Goal: Transaction & Acquisition: Purchase product/service

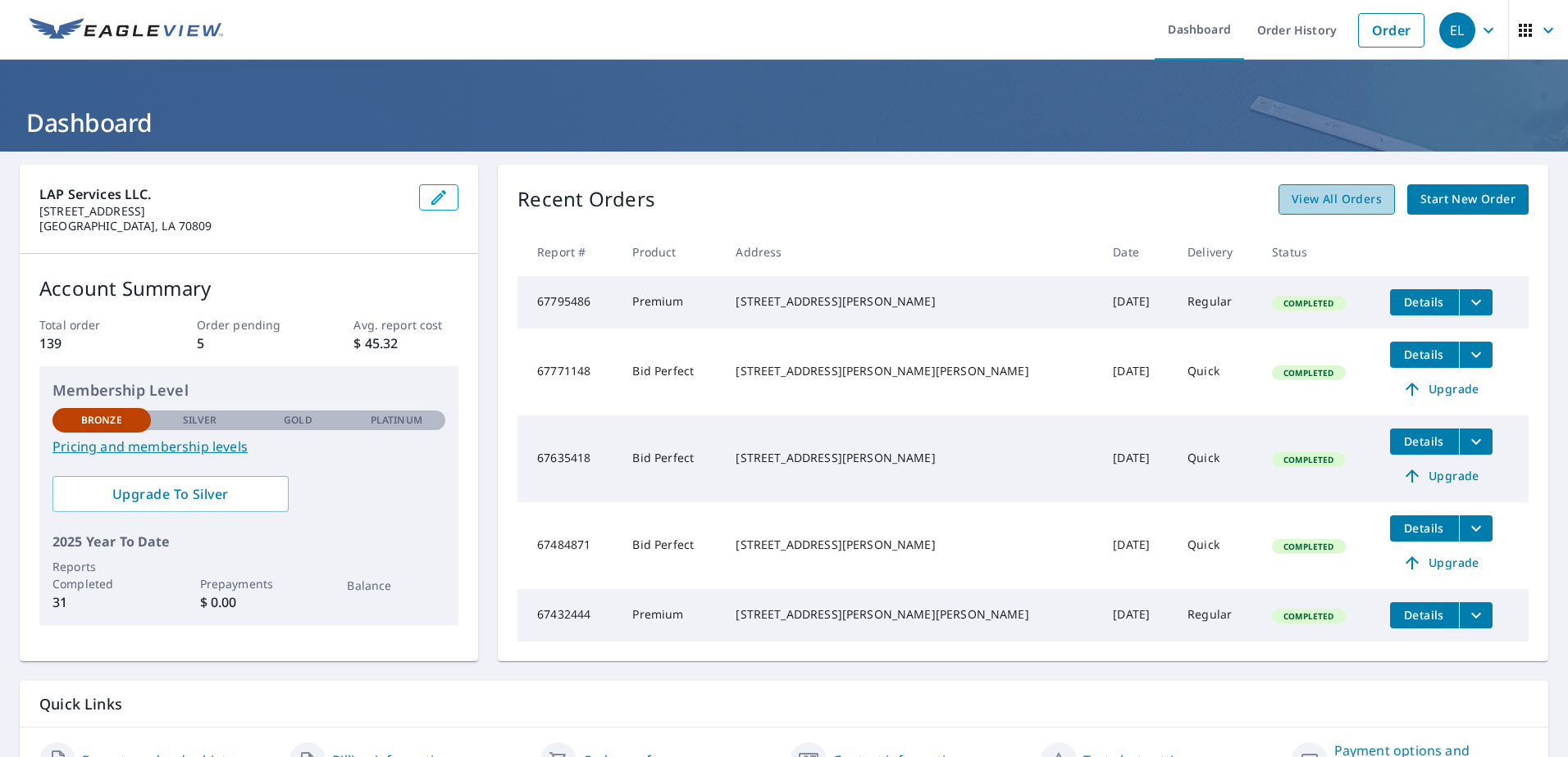
click at [1345, 203] on span "View All Orders" at bounding box center [1336, 199] width 90 height 20
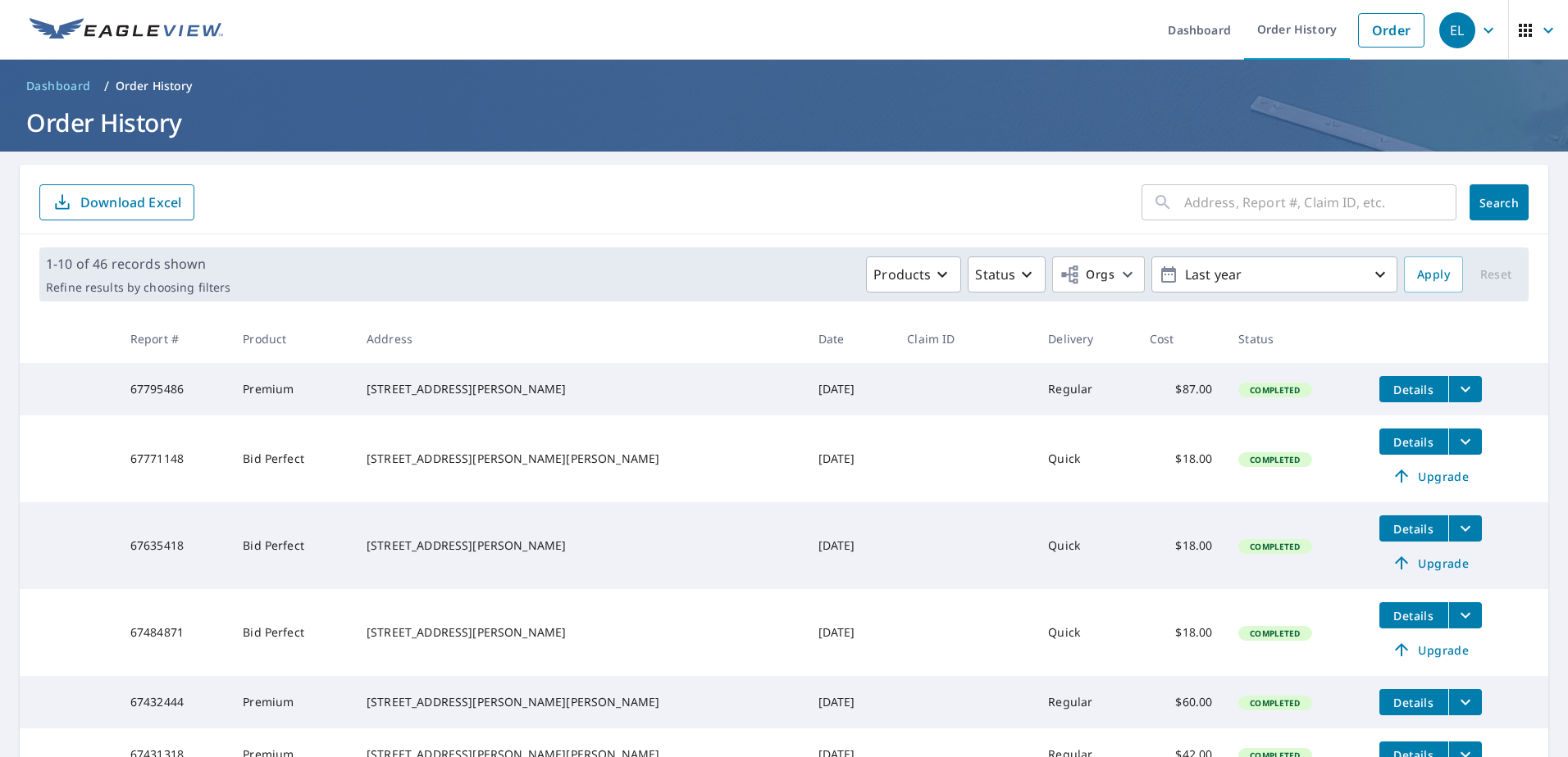
click at [1211, 193] on input "text" at bounding box center [1319, 202] width 272 height 46
type input "8434"
click button "Search" at bounding box center [1498, 202] width 59 height 36
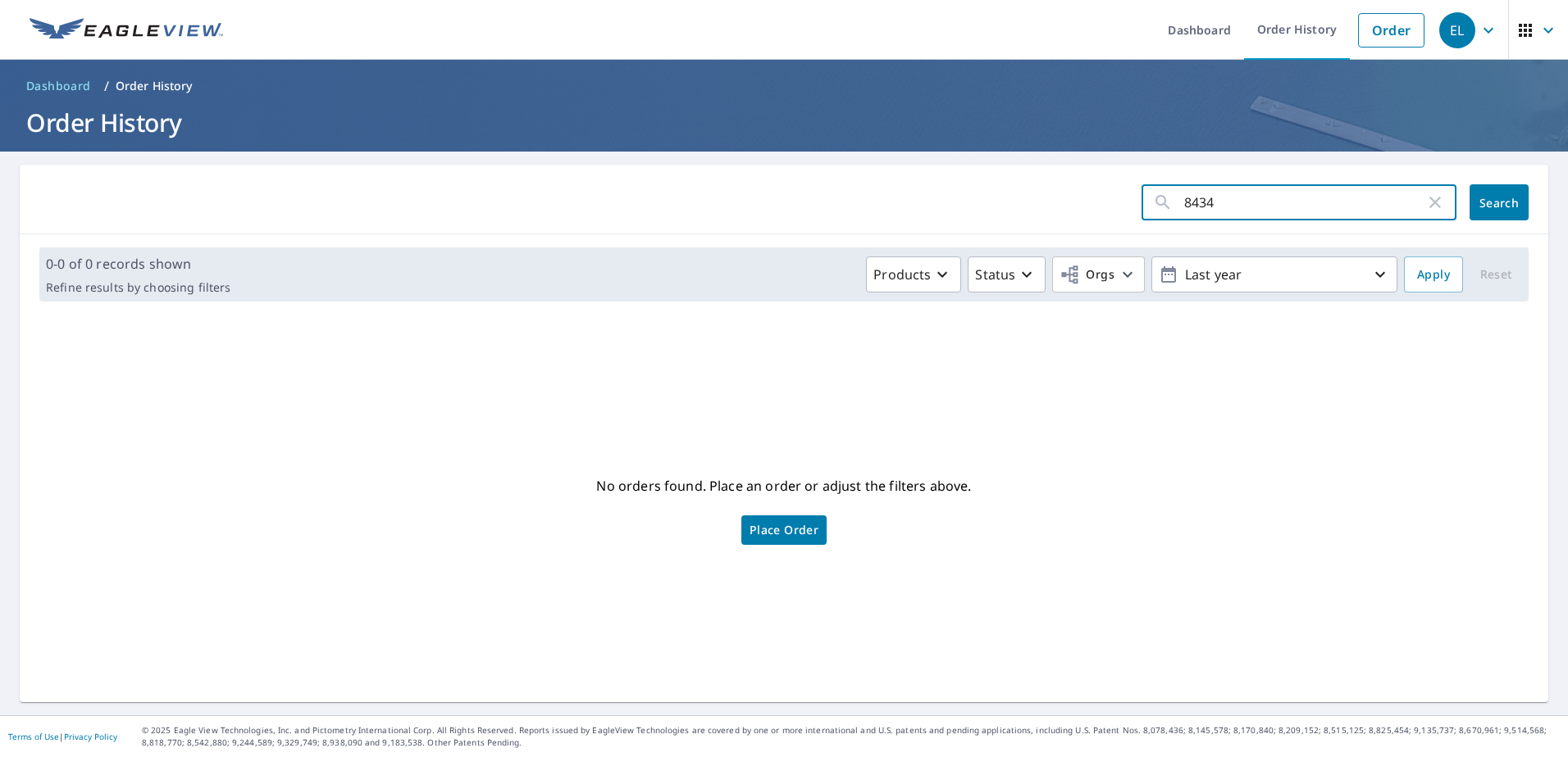
click at [1284, 205] on input "8434" at bounding box center [1304, 202] width 241 height 46
type input "8434 n essen"
click button "Search" at bounding box center [1498, 202] width 59 height 36
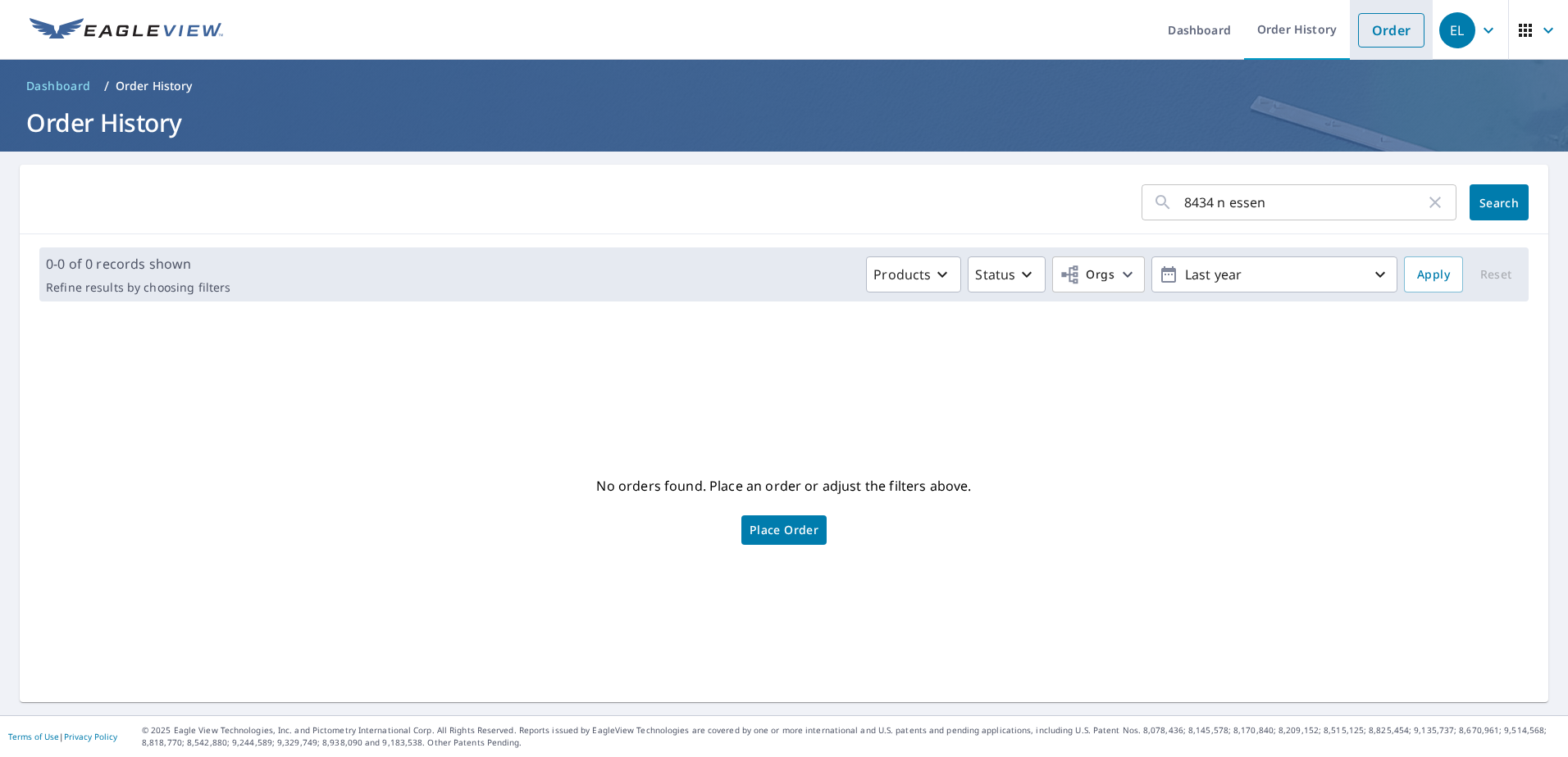
click at [1358, 35] on link "Order" at bounding box center [1391, 30] width 66 height 34
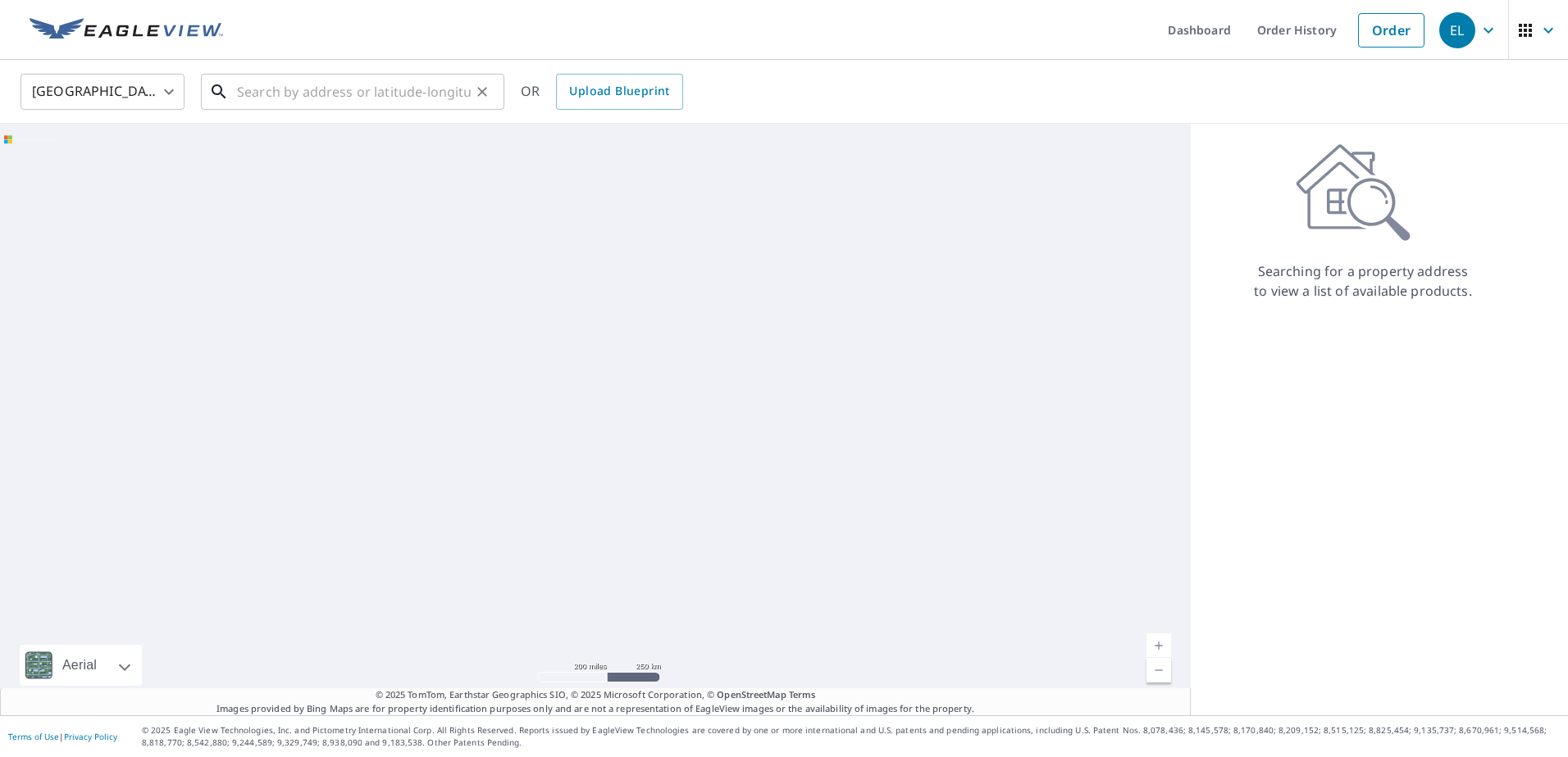
click at [242, 77] on input "text" at bounding box center [353, 91] width 234 height 46
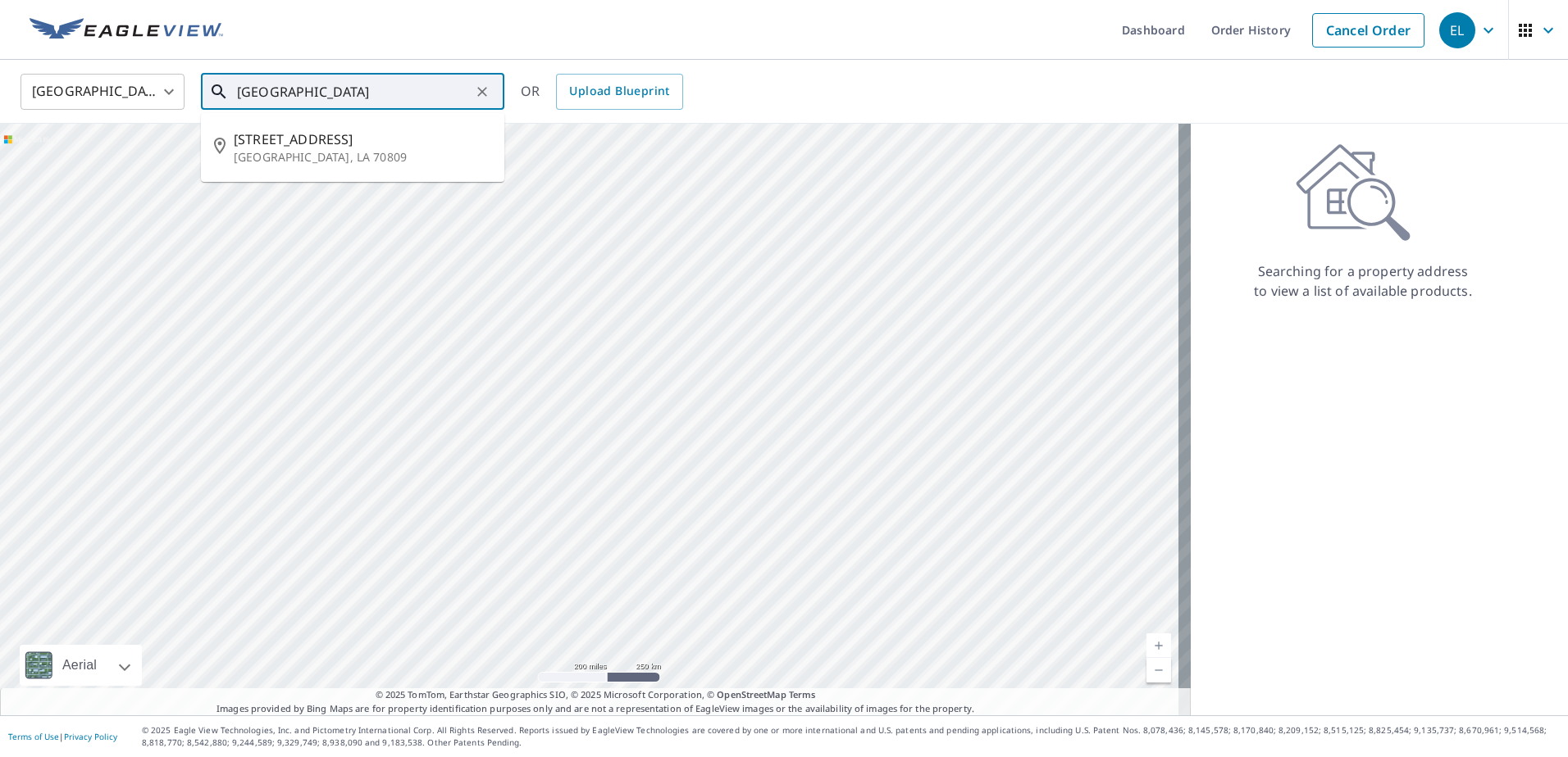
click at [338, 146] on span "[STREET_ADDRESS]" at bounding box center [362, 139] width 257 height 19
type input "[STREET_ADDRESS]"
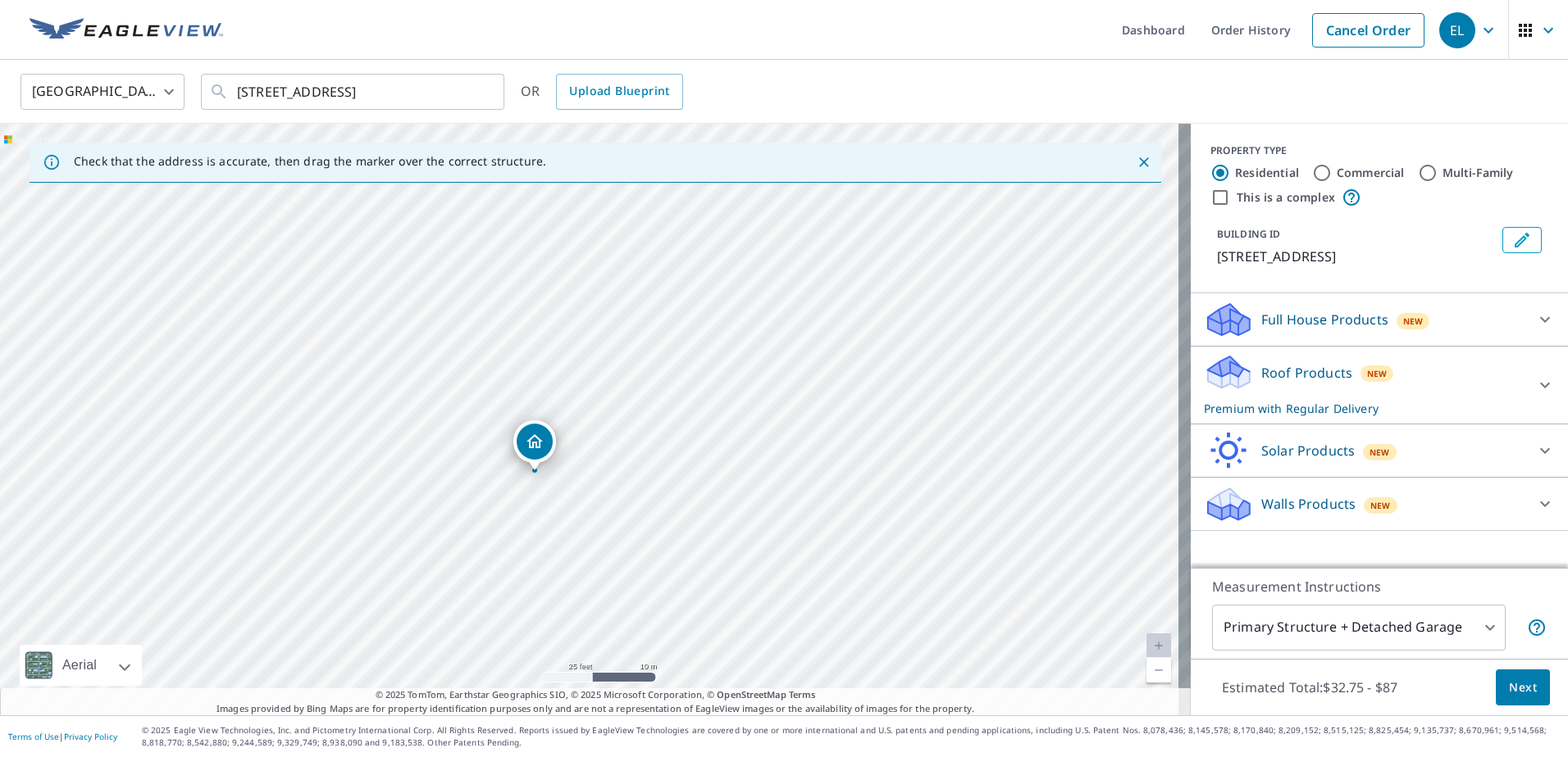
drag, startPoint x: 515, startPoint y: 413, endPoint x: 515, endPoint y: 492, distance: 79.0
click at [515, 492] on div "[STREET_ADDRESS]" at bounding box center [595, 420] width 1190 height 592
drag, startPoint x: 529, startPoint y: 453, endPoint x: 511, endPoint y: 452, distance: 18.0
click at [1535, 395] on icon at bounding box center [1545, 385] width 19 height 19
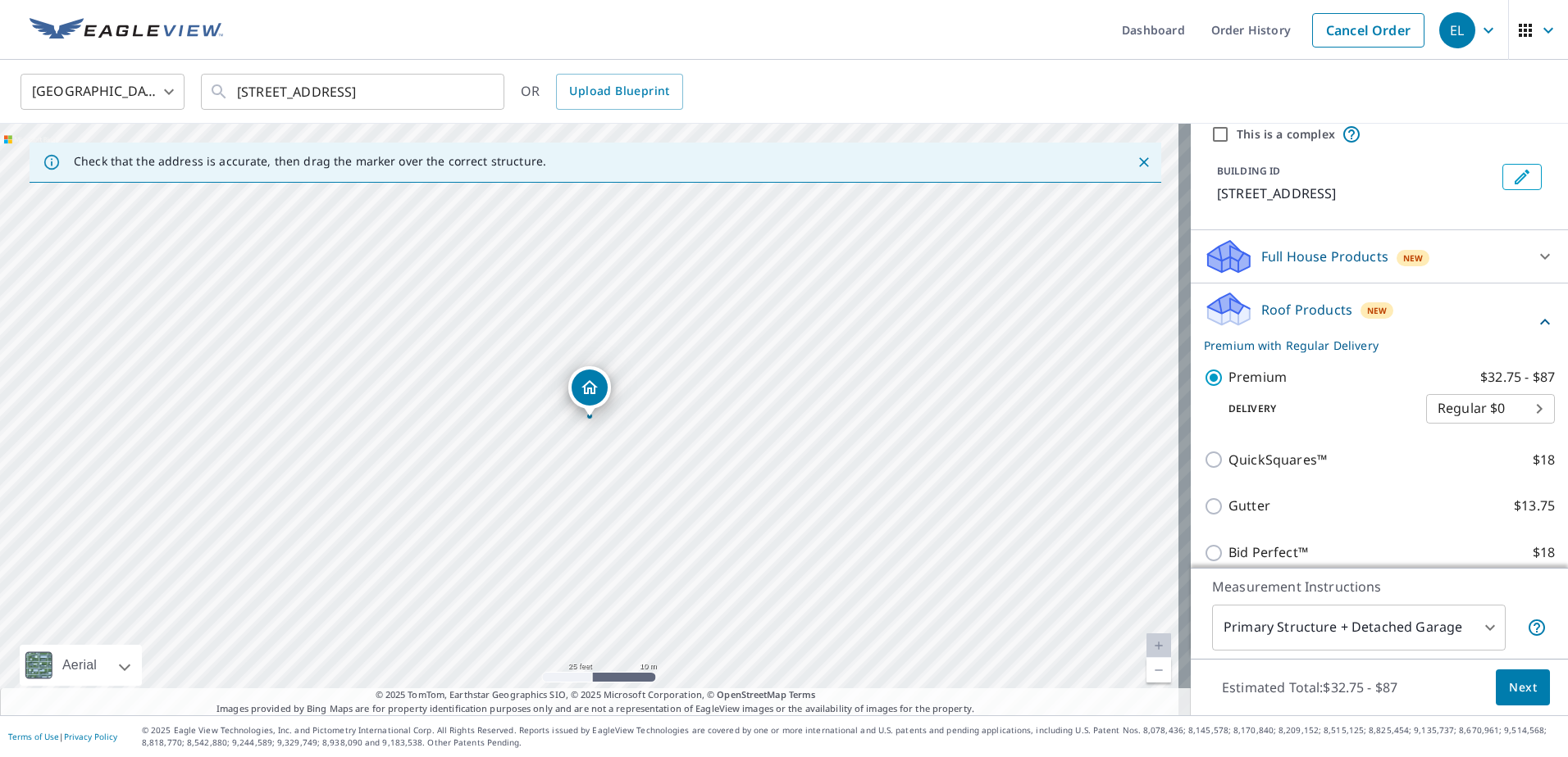
scroll to position [205, 0]
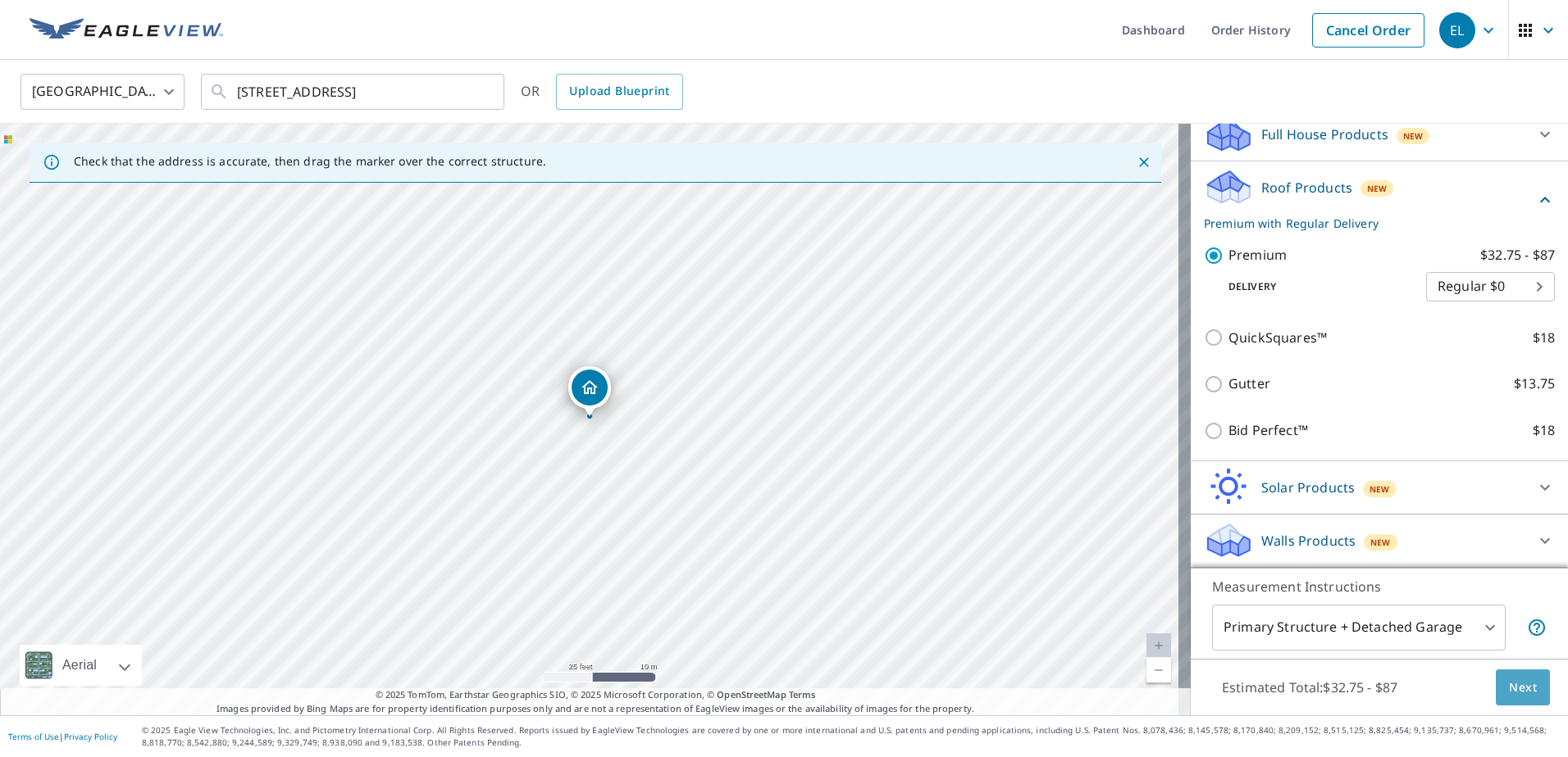
click at [1510, 681] on span "Next" at bounding box center [1522, 687] width 28 height 20
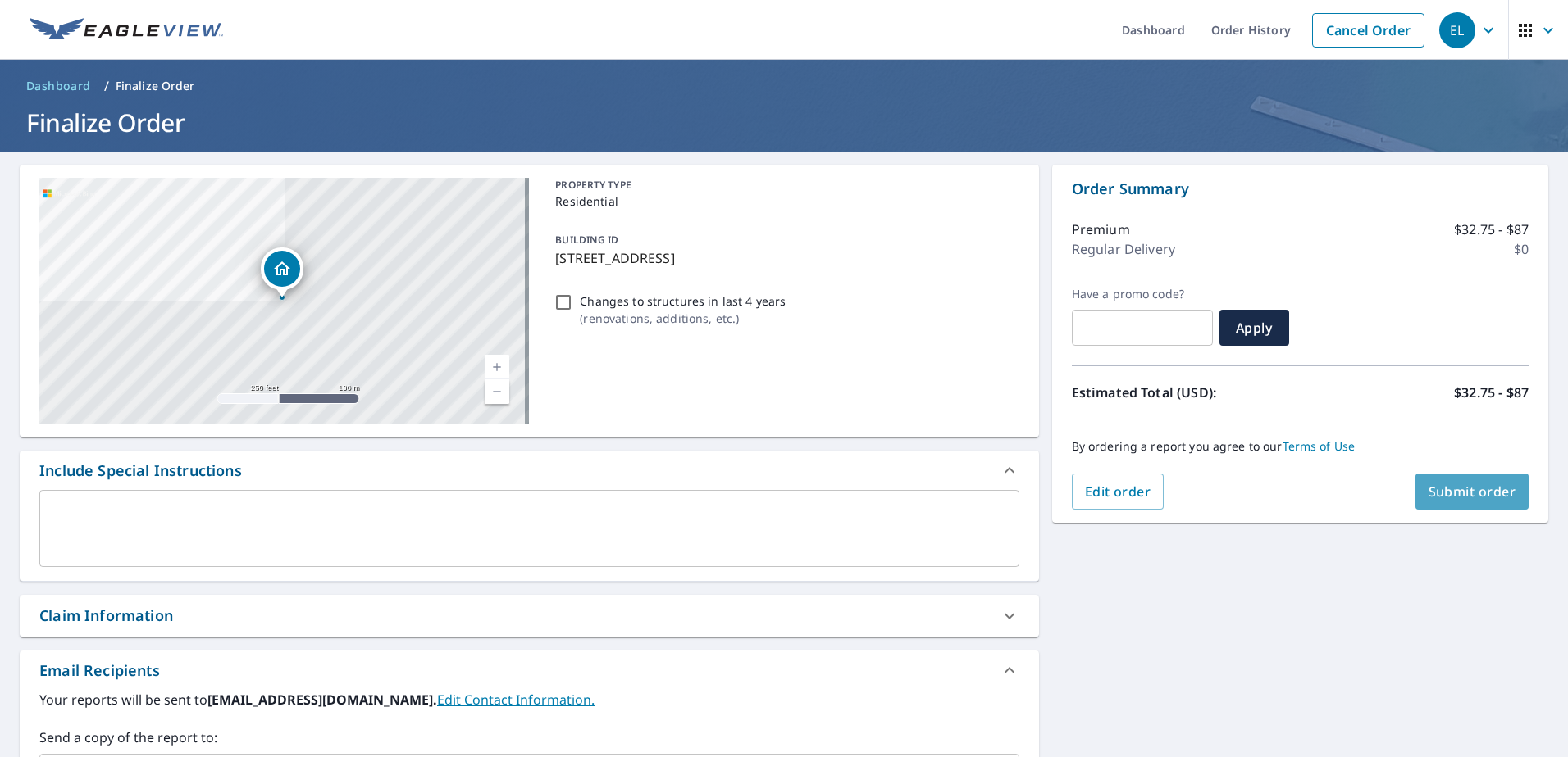
click at [1464, 486] on span "Submit order" at bounding box center [1472, 491] width 87 height 18
checkbox input "true"
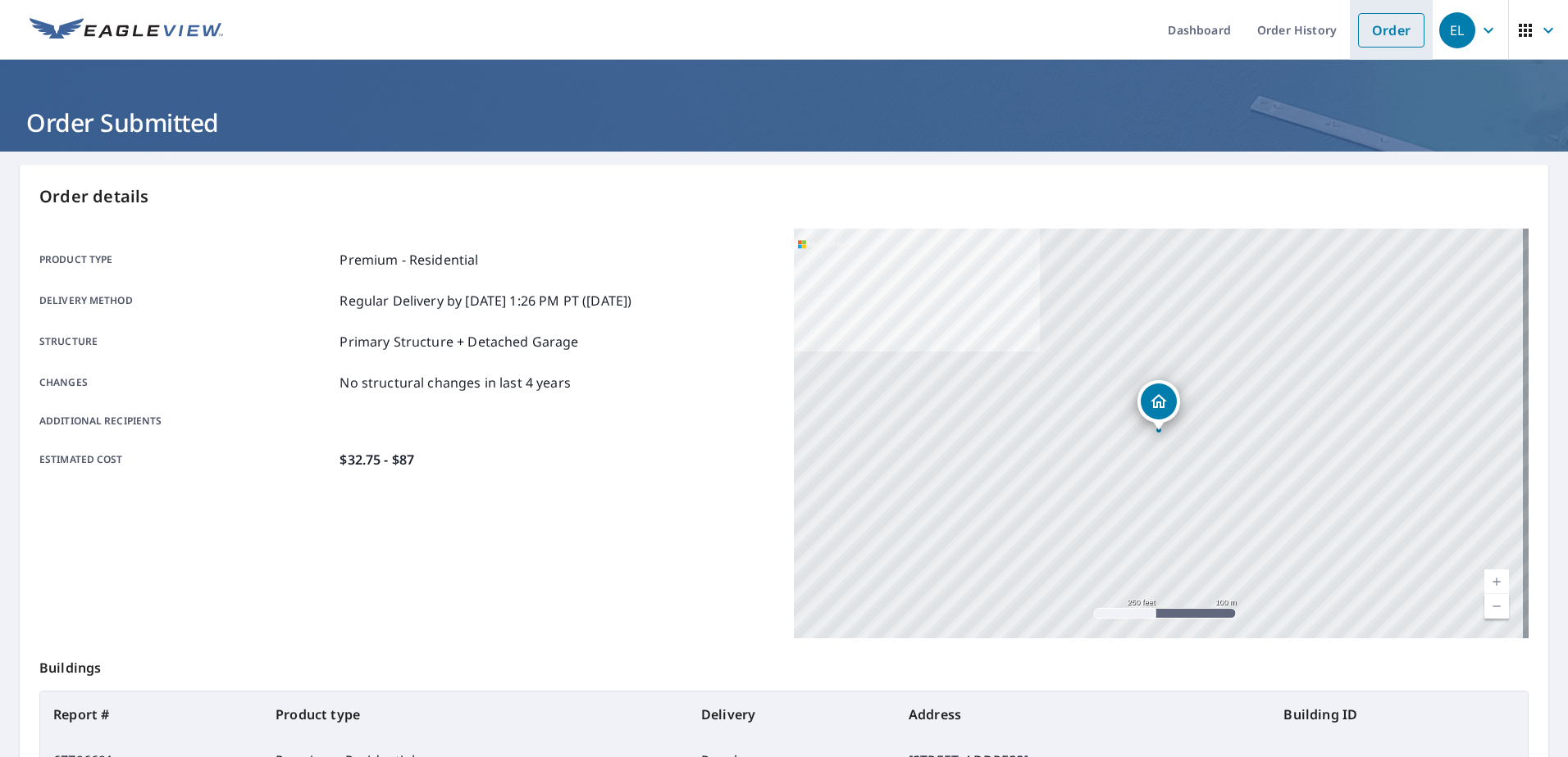
click at [1366, 37] on link "Order" at bounding box center [1391, 30] width 66 height 34
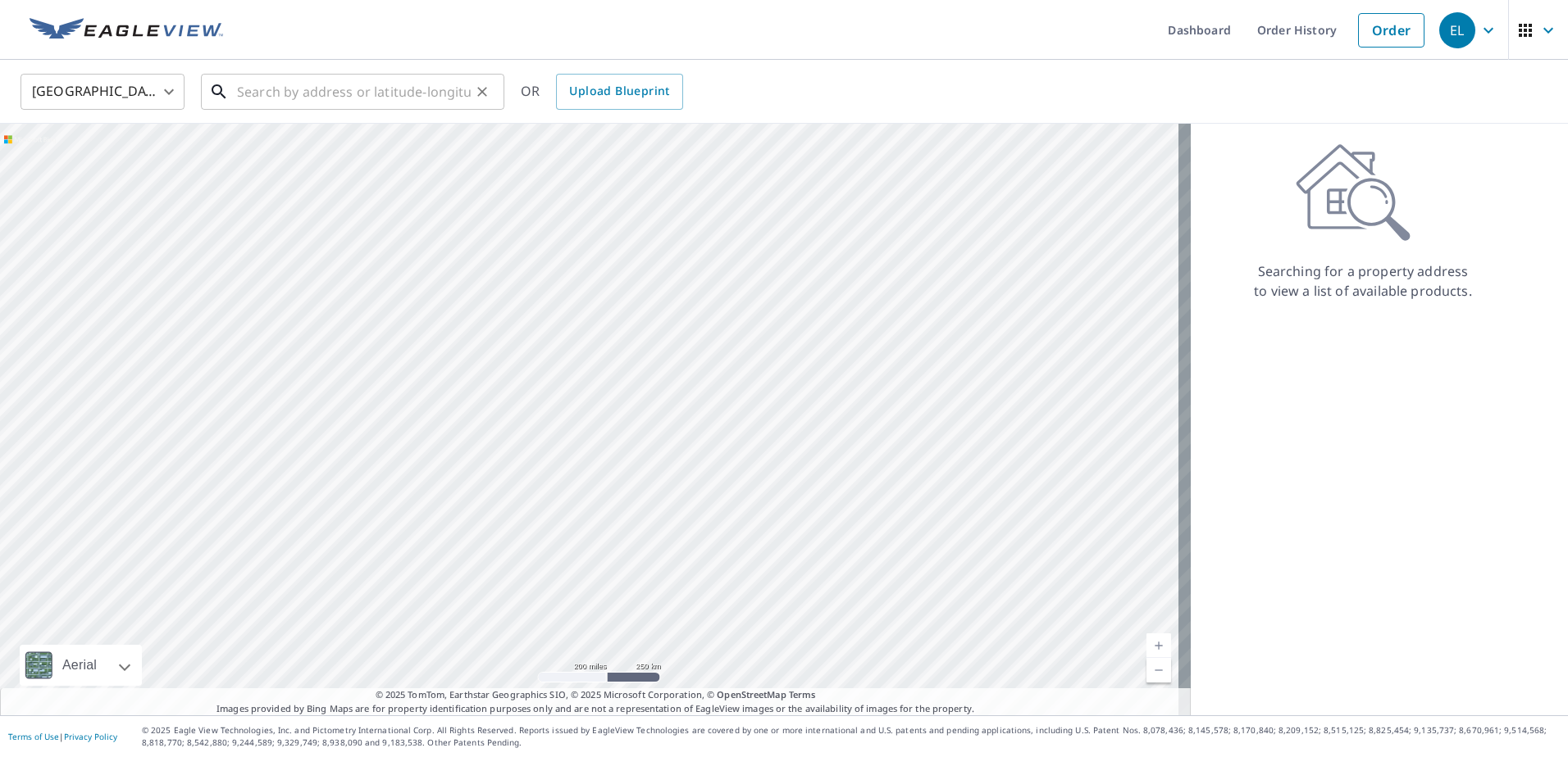
click at [257, 87] on input "text" at bounding box center [353, 91] width 234 height 46
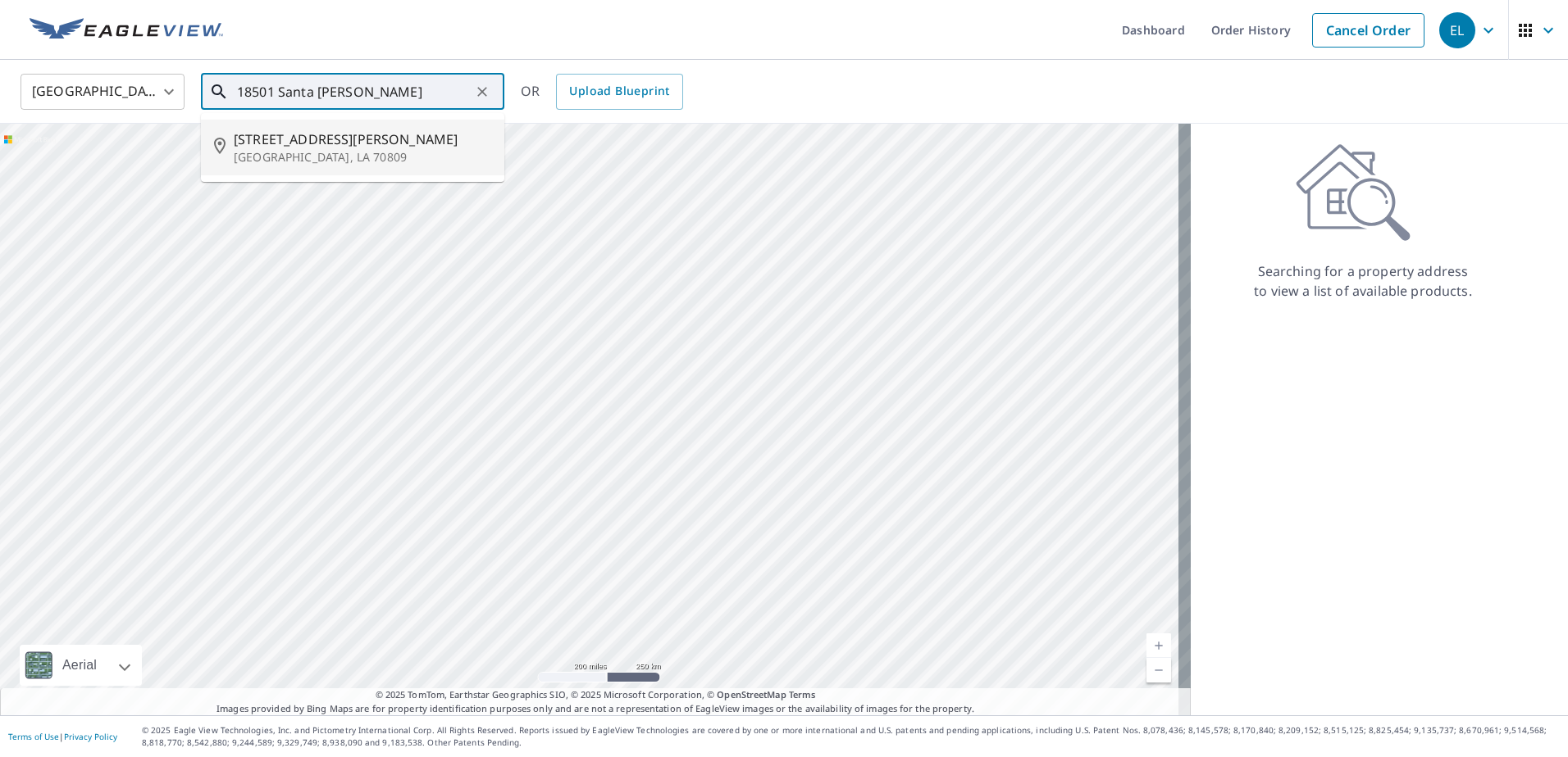
click at [320, 161] on p "[GEOGRAPHIC_DATA], LA 70809" at bounding box center [362, 157] width 257 height 16
type input "[STREET_ADDRESS][PERSON_NAME]"
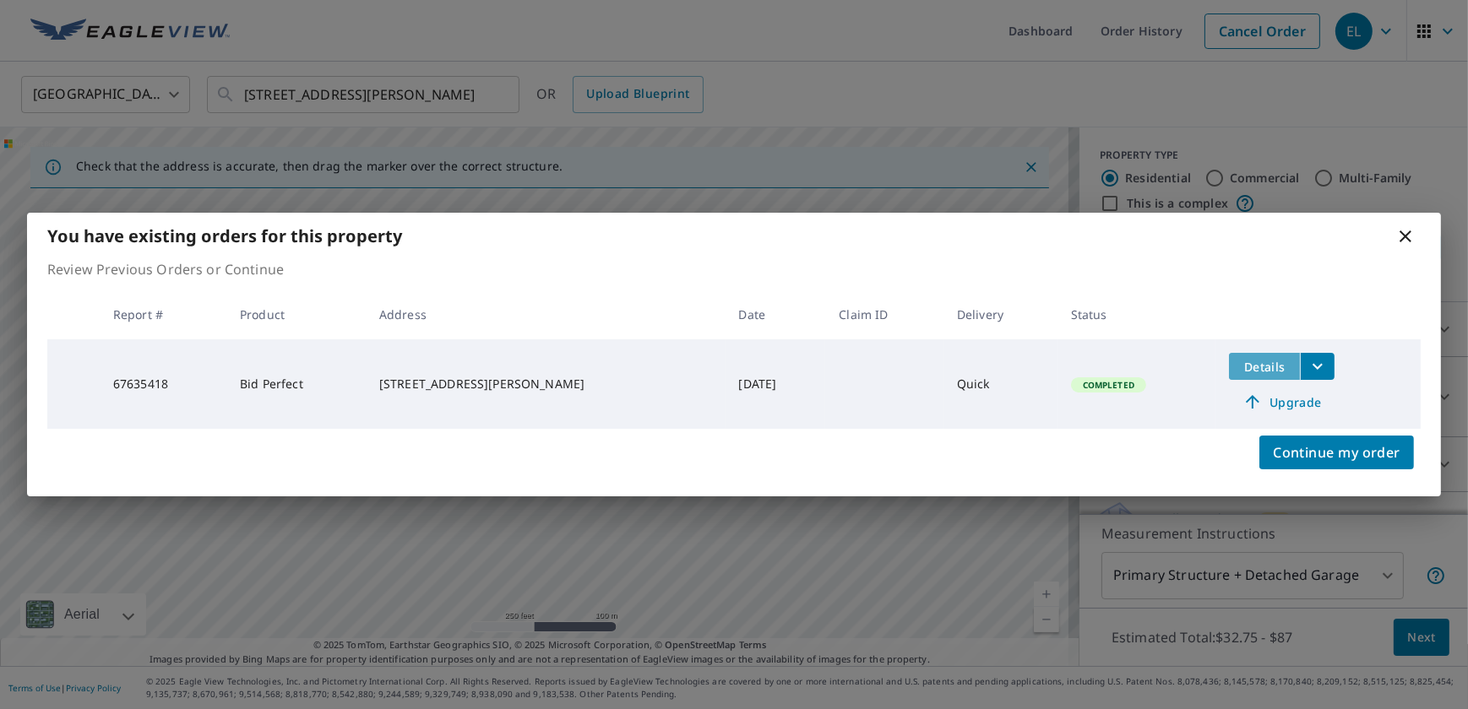
click at [1259, 363] on span "Details" at bounding box center [1264, 367] width 51 height 16
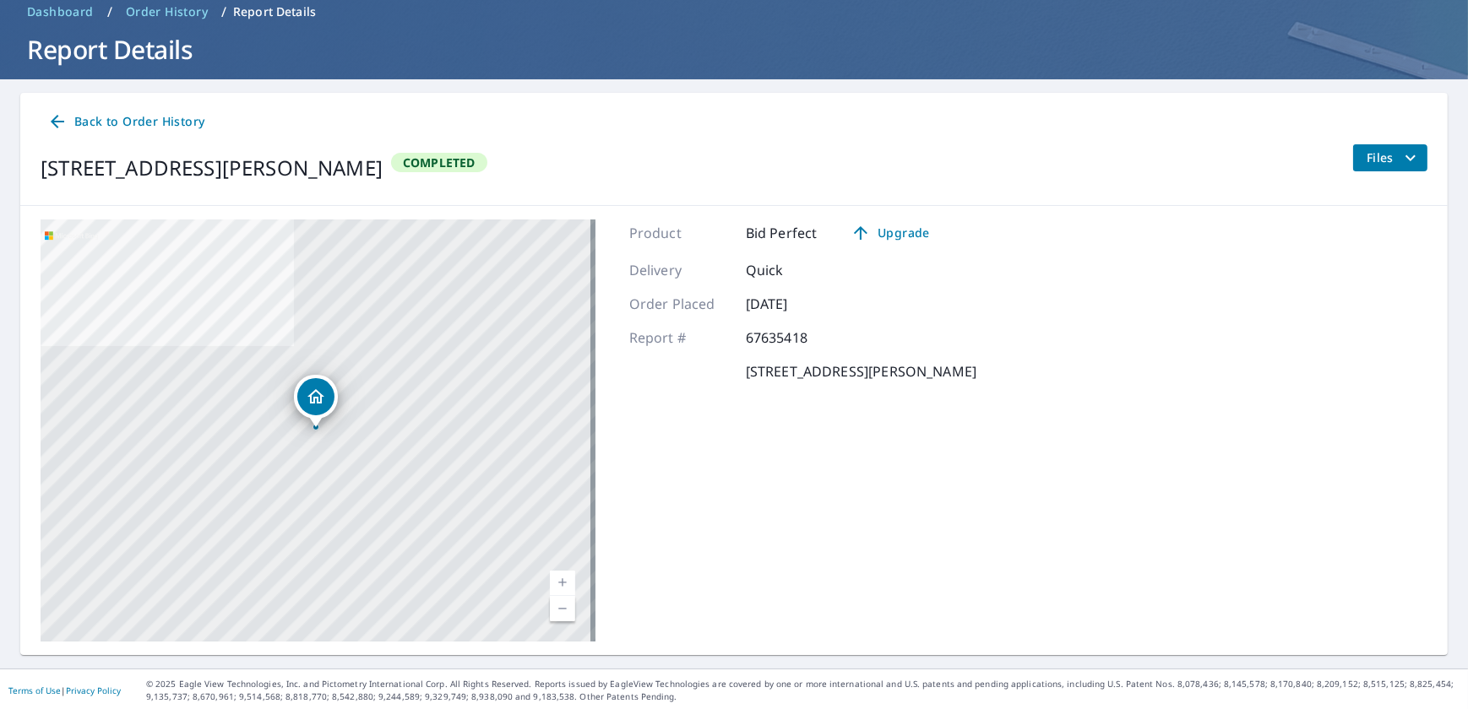
scroll to position [79, 0]
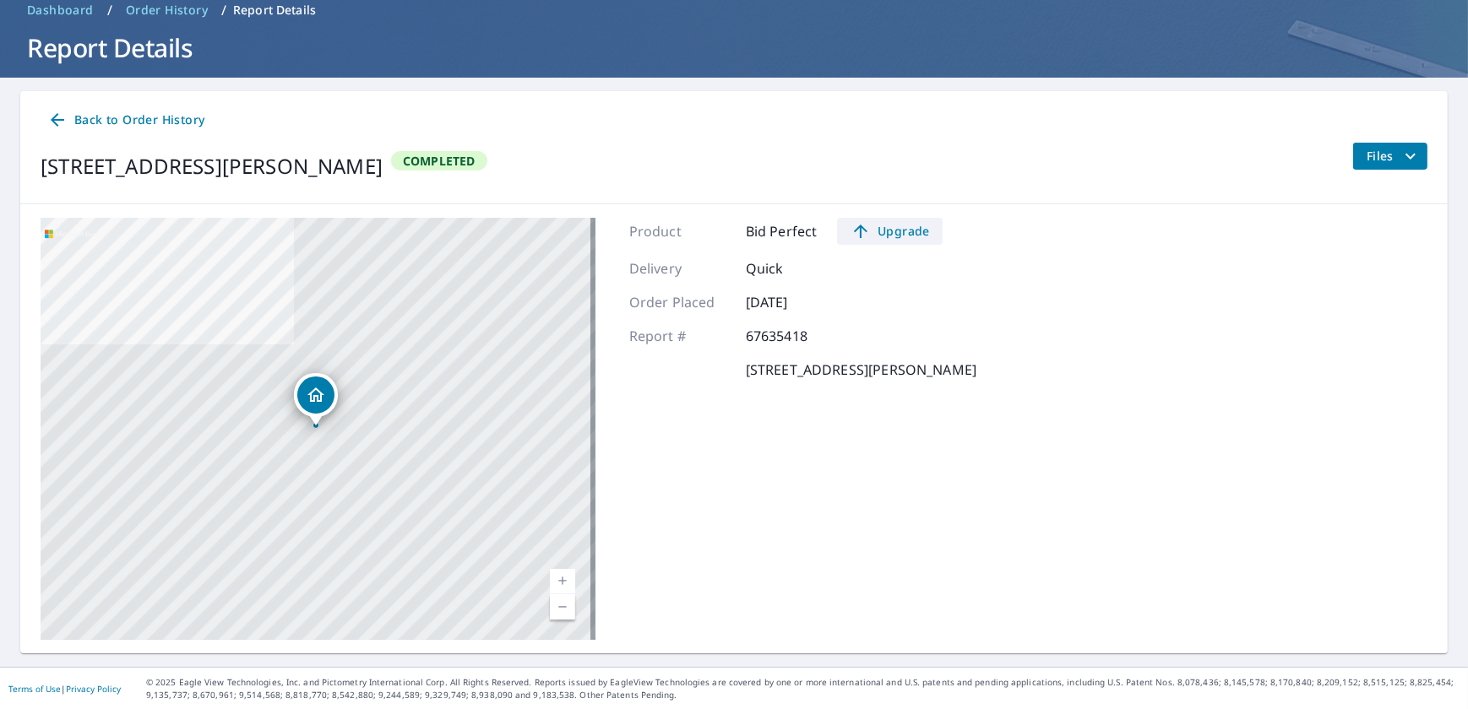
click at [894, 231] on span "Upgrade" at bounding box center [889, 231] width 85 height 20
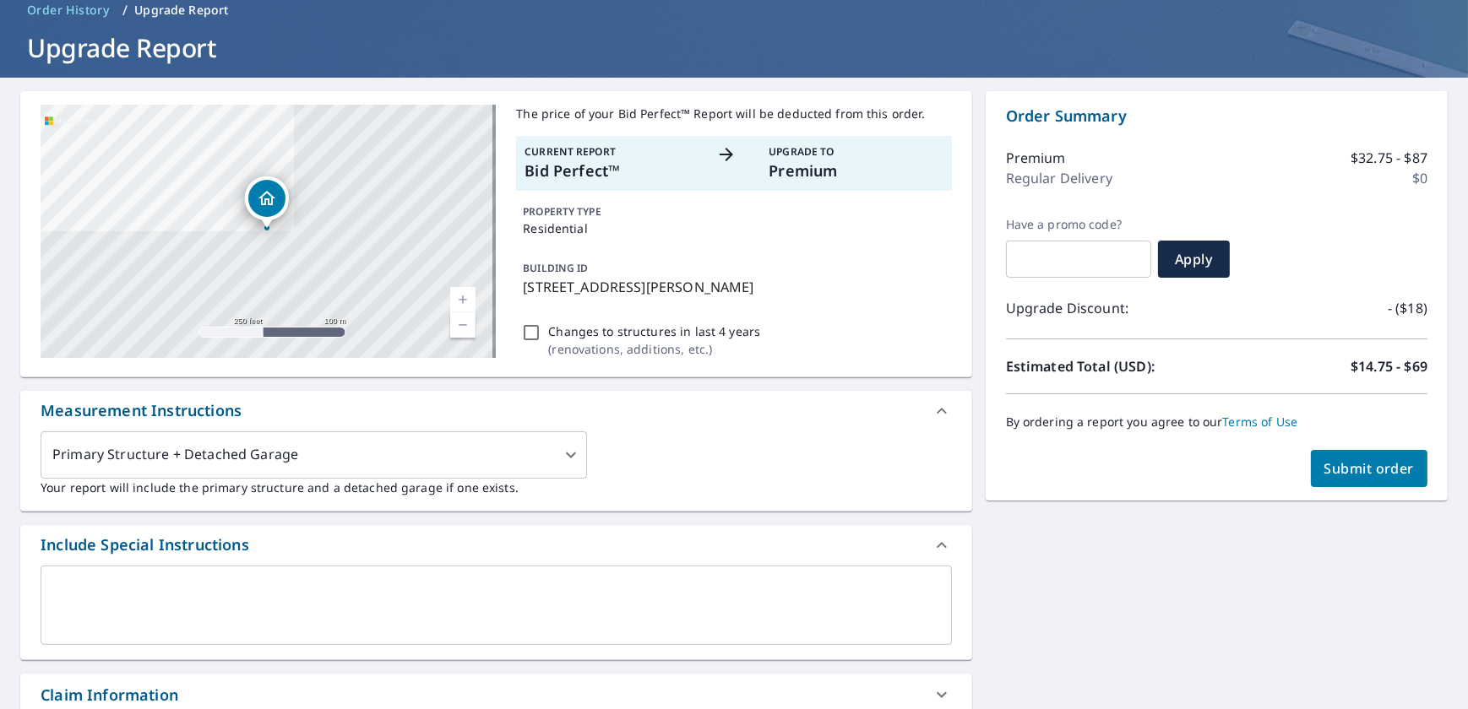
click at [1336, 463] on span "Submit order" at bounding box center [1369, 468] width 90 height 19
checkbox input "true"
